Goal: Navigation & Orientation: Find specific page/section

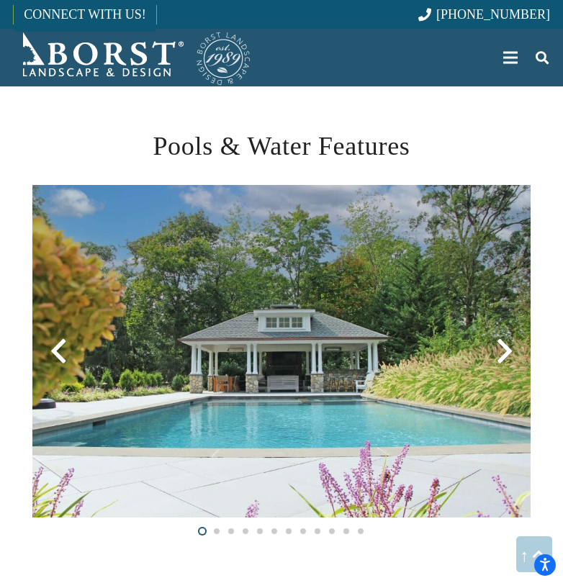
scroll to position [2023, 0]
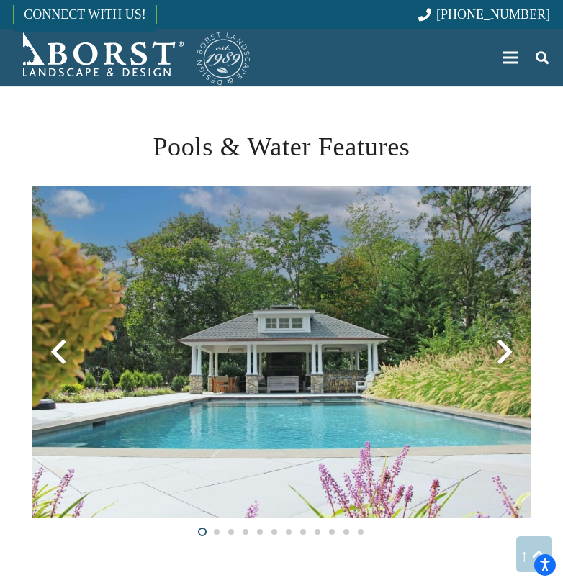
click at [507, 350] on div at bounding box center [504, 352] width 52 height 52
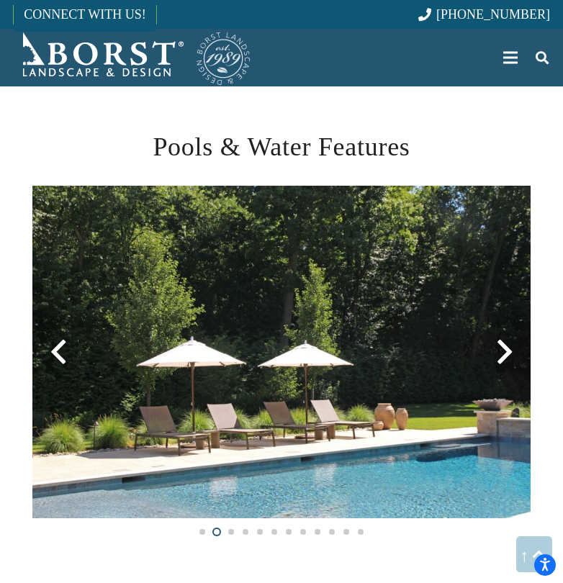
click at [507, 354] on div at bounding box center [504, 352] width 52 height 52
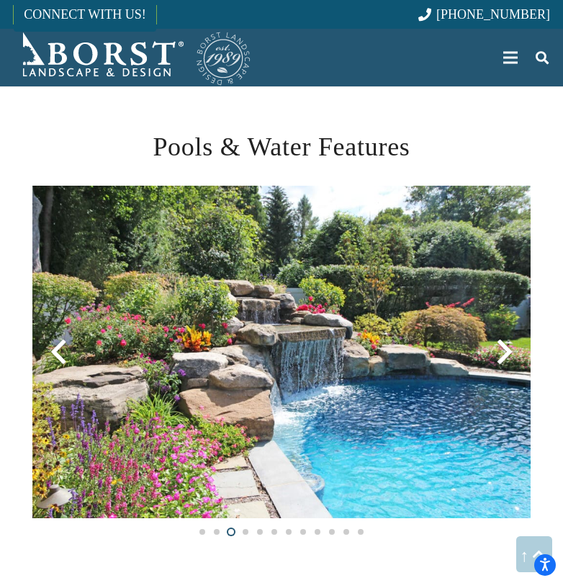
click at [507, 355] on div at bounding box center [504, 352] width 52 height 52
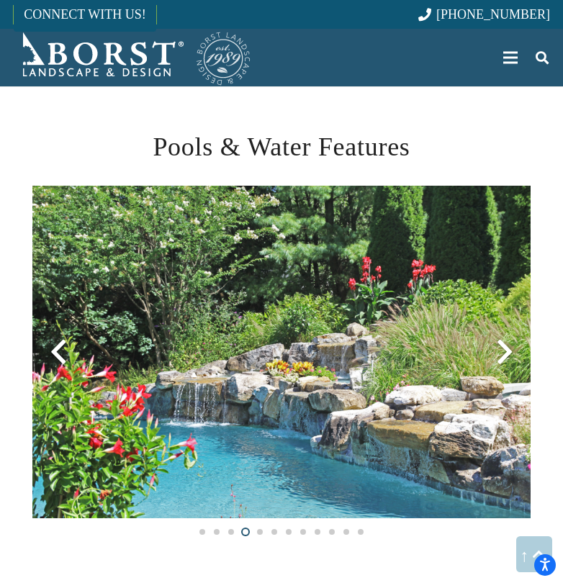
click at [504, 353] on div at bounding box center [504, 352] width 52 height 52
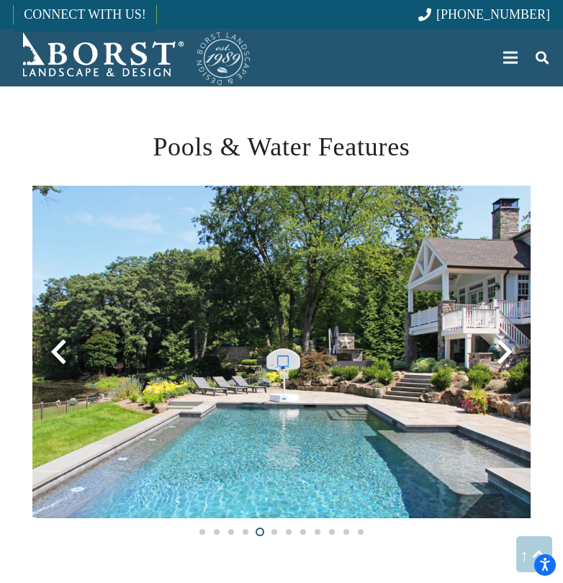
click at [504, 353] on div at bounding box center [504, 352] width 52 height 52
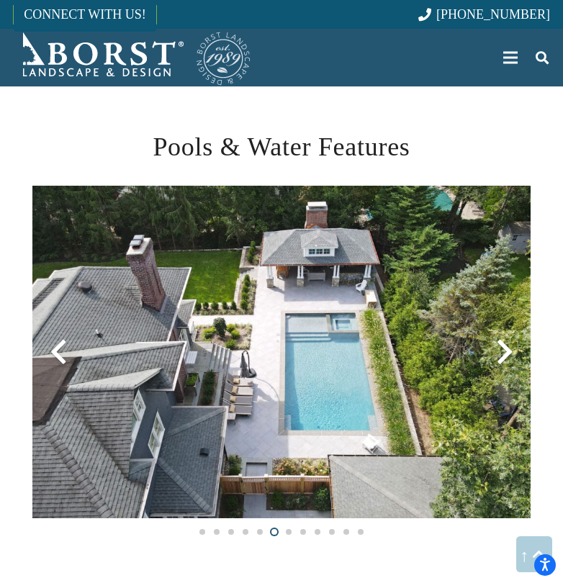
click at [504, 353] on div at bounding box center [504, 352] width 52 height 52
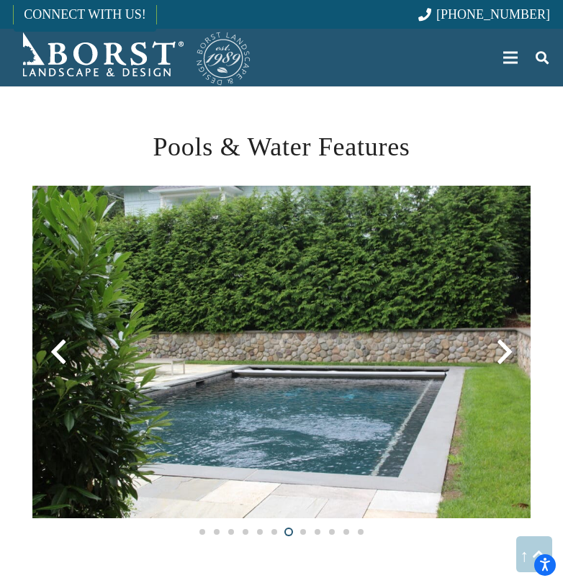
click at [60, 348] on div at bounding box center [58, 352] width 52 height 52
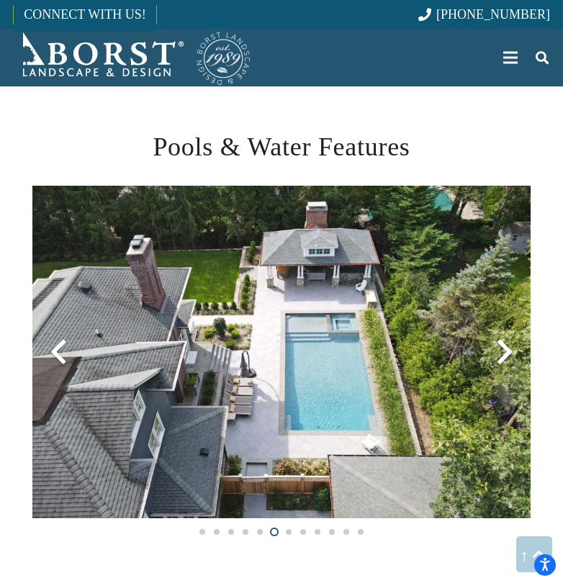
click at [506, 353] on div at bounding box center [504, 352] width 52 height 52
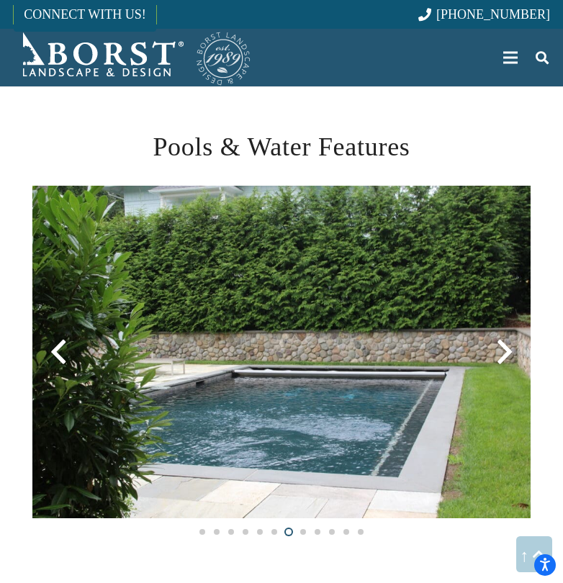
click at [506, 353] on div at bounding box center [504, 352] width 52 height 52
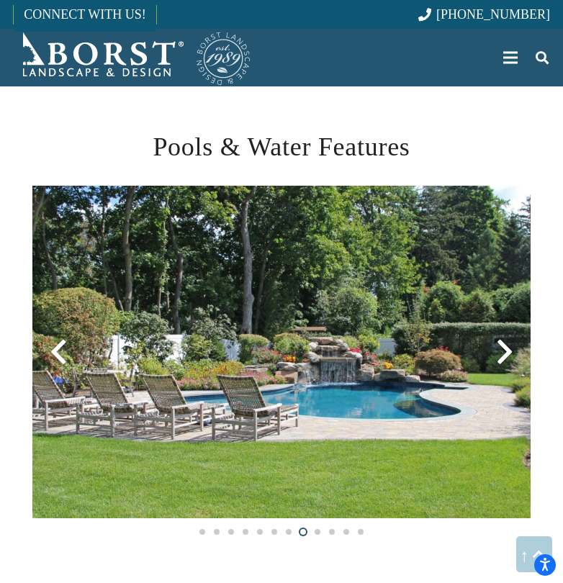
click at [506, 353] on div at bounding box center [504, 352] width 52 height 52
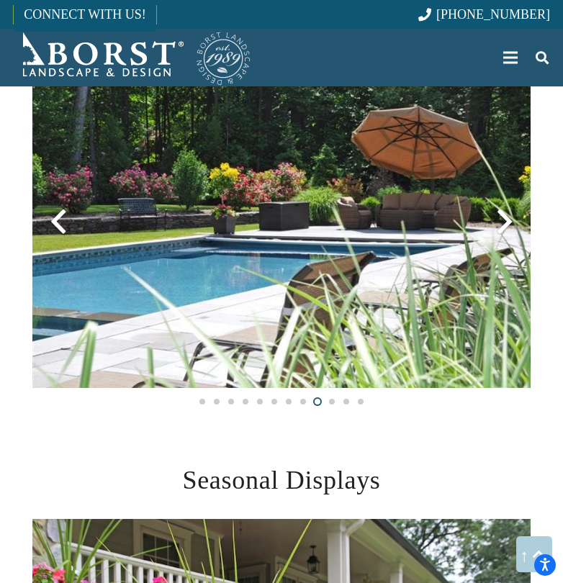
scroll to position [2154, 0]
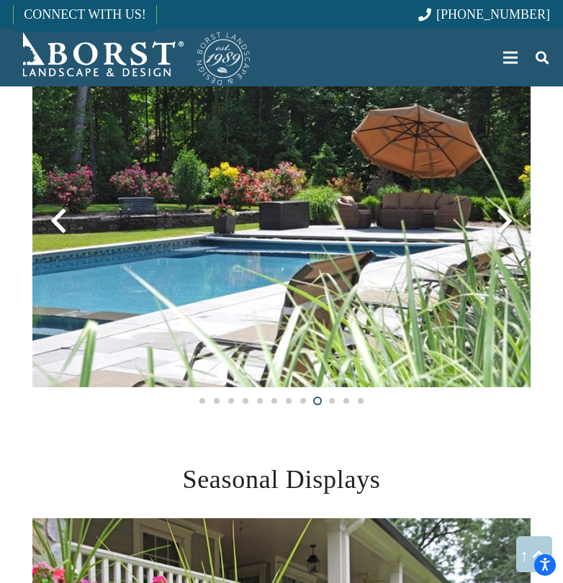
click at [506, 219] on div at bounding box center [504, 221] width 52 height 52
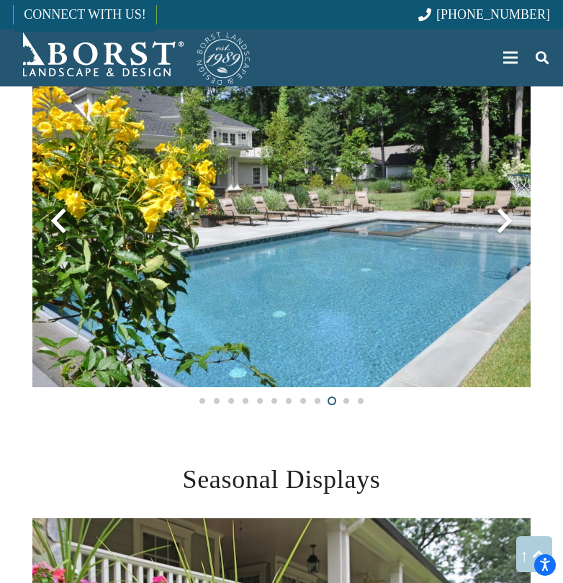
click at [506, 219] on div at bounding box center [504, 221] width 52 height 52
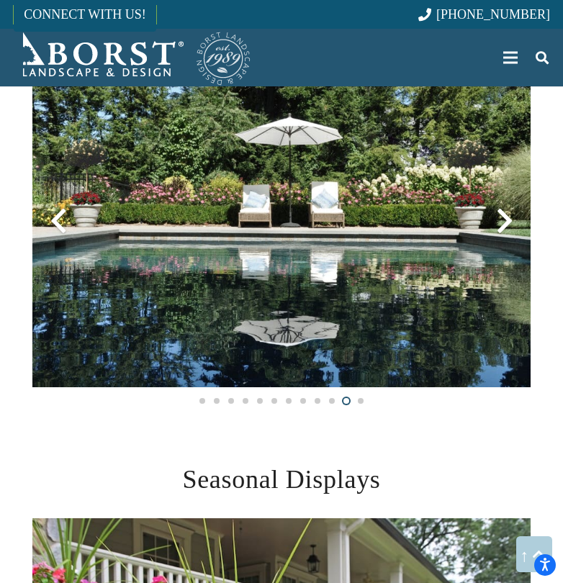
click at [506, 219] on div at bounding box center [504, 221] width 52 height 52
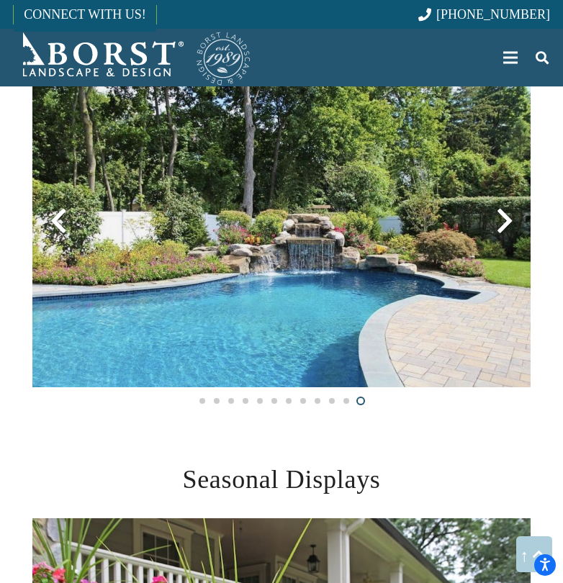
click at [506, 219] on div at bounding box center [504, 221] width 52 height 52
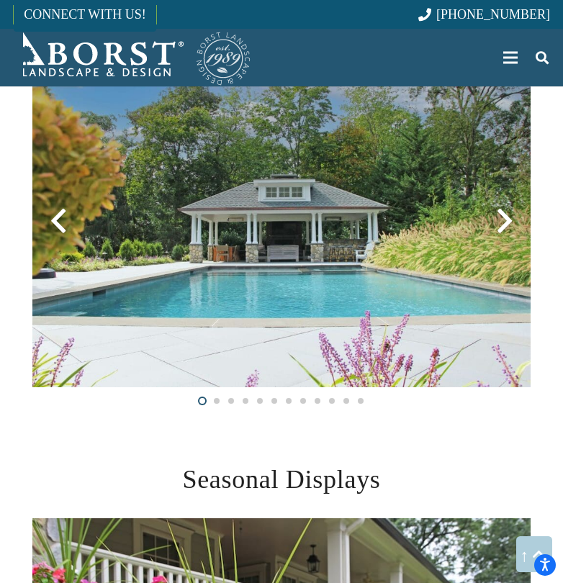
click at [506, 219] on div at bounding box center [504, 221] width 52 height 52
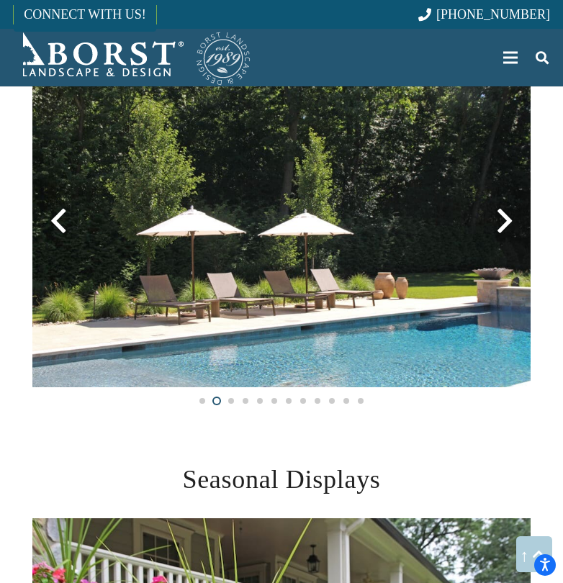
click at [506, 219] on div at bounding box center [504, 221] width 52 height 52
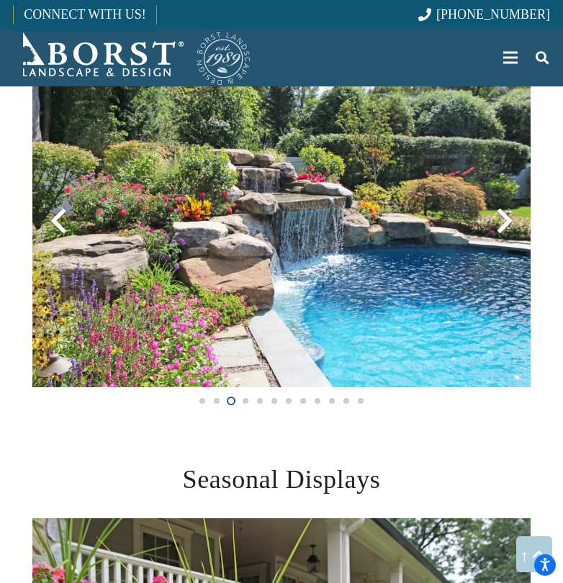
click at [506, 219] on div at bounding box center [504, 221] width 52 height 52
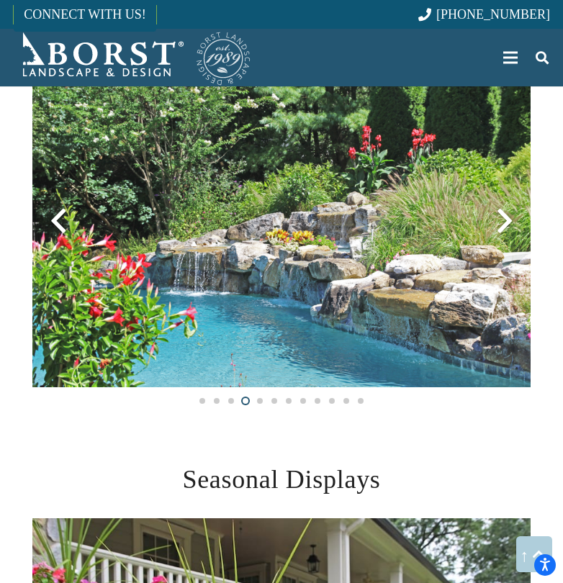
click at [506, 219] on div at bounding box center [504, 221] width 52 height 52
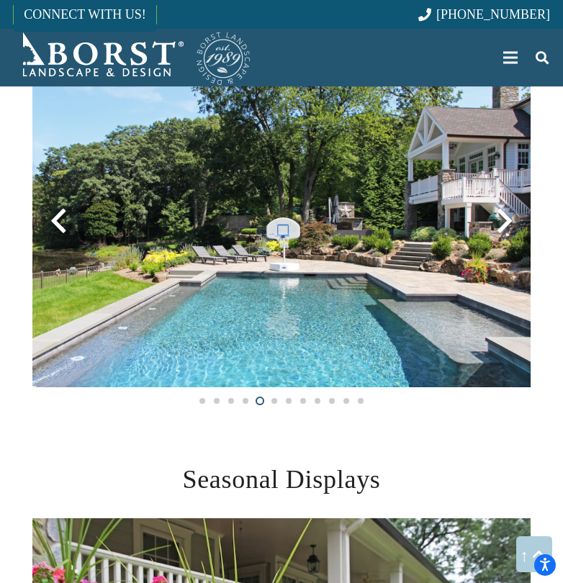
click at [506, 219] on div at bounding box center [504, 221] width 52 height 52
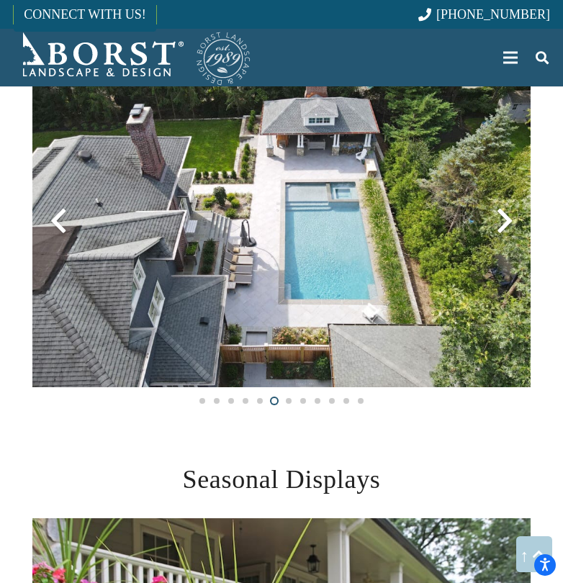
click at [506, 219] on div at bounding box center [504, 221] width 52 height 52
